Goal: Find specific page/section: Find specific page/section

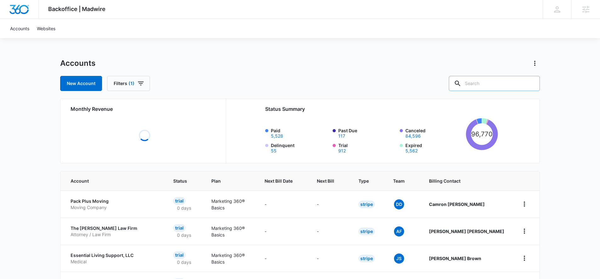
click at [489, 81] on input "text" at bounding box center [494, 83] width 91 height 15
type input "mover"
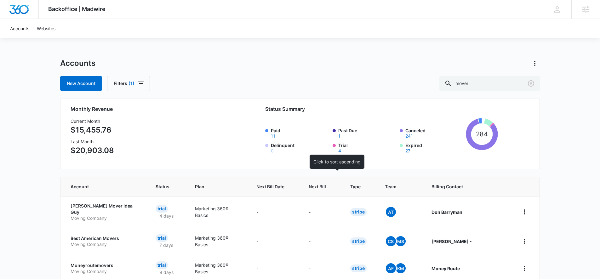
click at [343, 180] on th "Next Bill" at bounding box center [322, 186] width 42 height 19
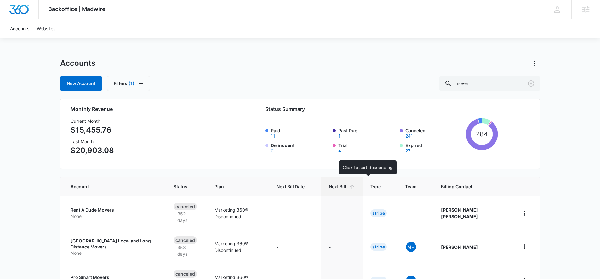
click at [346, 187] on span "Next Bill" at bounding box center [337, 186] width 17 height 7
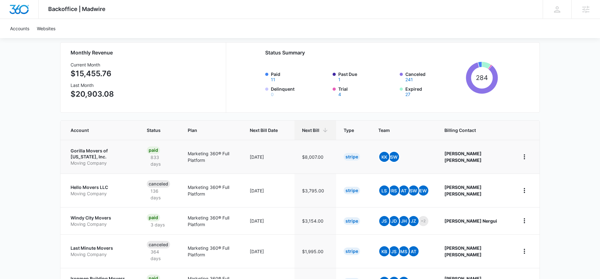
scroll to position [64, 0]
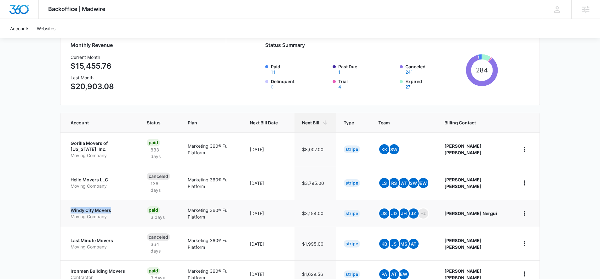
drag, startPoint x: 67, startPoint y: 202, endPoint x: 111, endPoint y: 203, distance: 43.2
click at [111, 203] on td "Windy City Movers Moving Company" at bounding box center [99, 213] width 79 height 27
copy p "Windy City Movers"
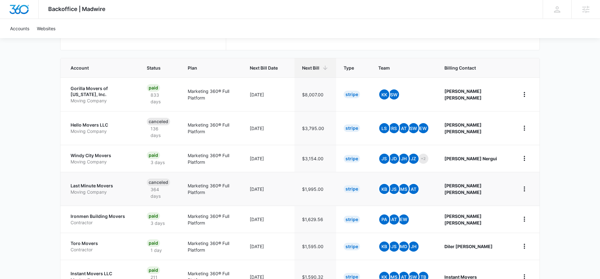
scroll to position [120, 0]
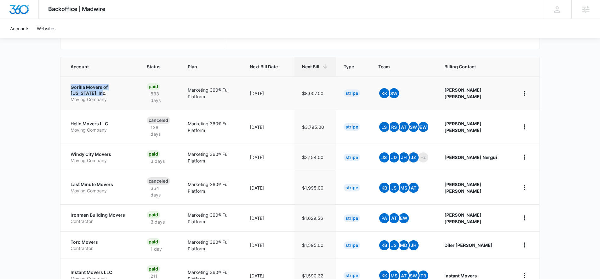
drag, startPoint x: 67, startPoint y: 90, endPoint x: 139, endPoint y: 92, distance: 72.5
click at [139, 92] on td "Gorilla Movers of Wisconsin, Inc. Moving Company" at bounding box center [99, 93] width 79 height 34
copy p "Gorilla Movers of Wisconsin, Inc"
